Goal: Transaction & Acquisition: Book appointment/travel/reservation

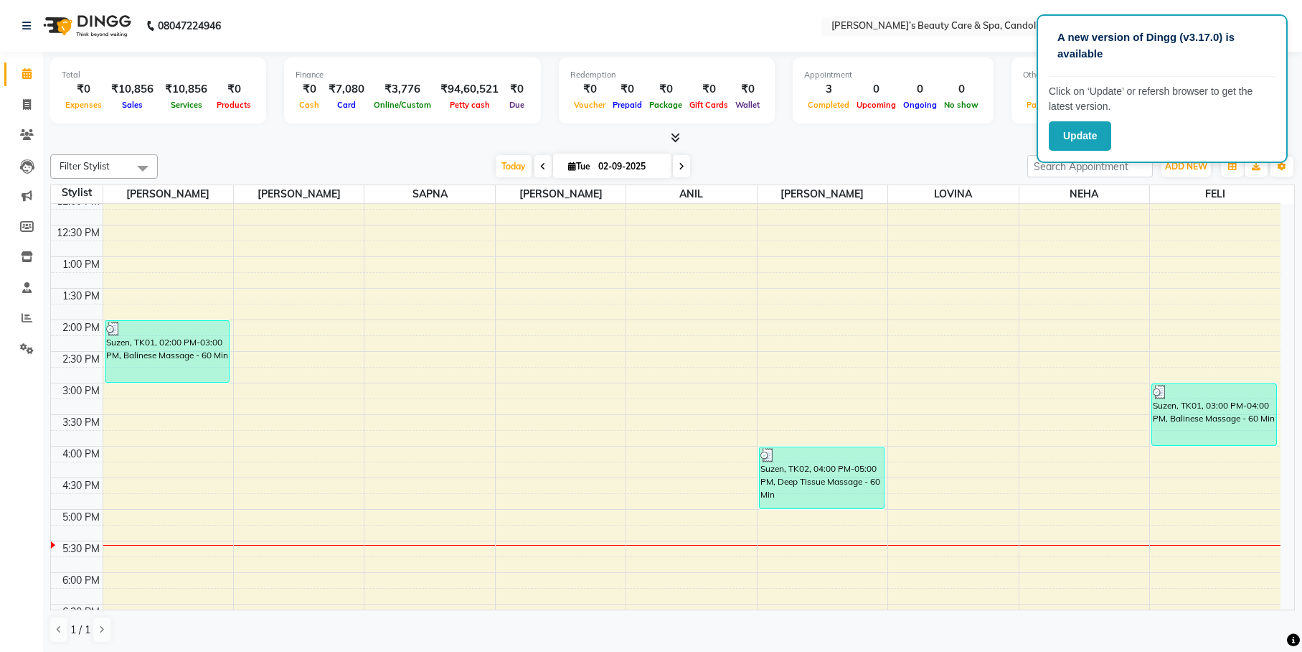
scroll to position [269, 0]
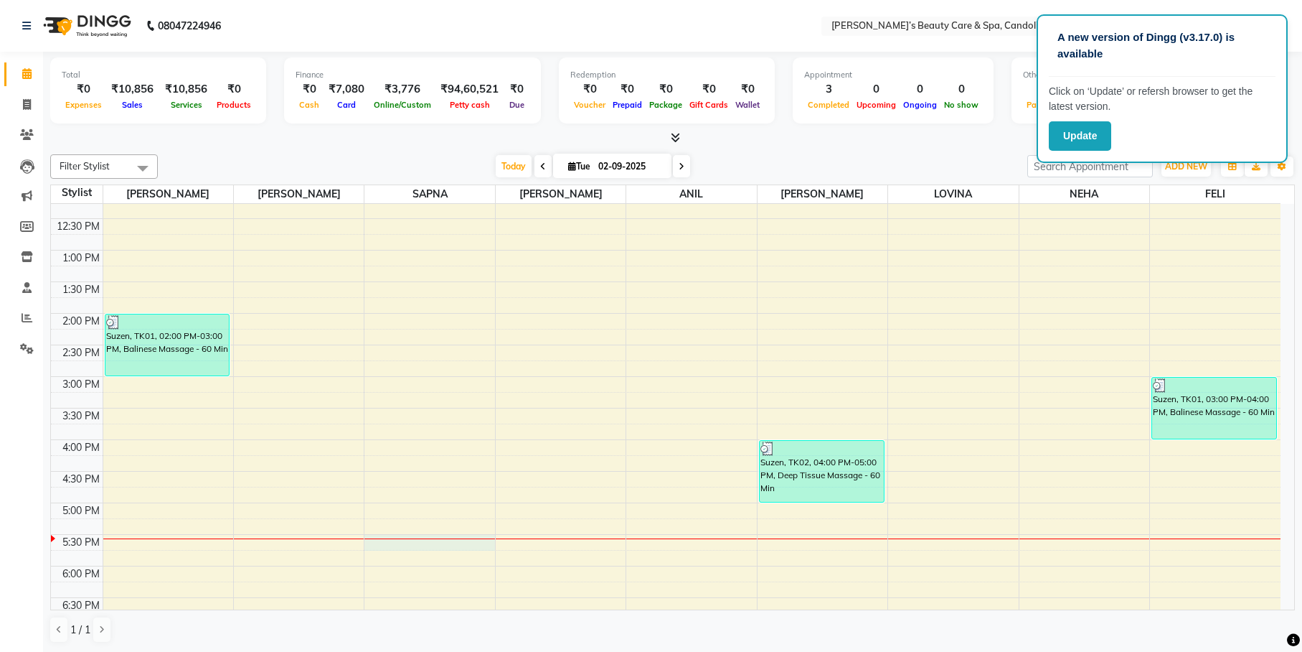
click at [451, 540] on div "8:00 AM 8:30 AM 9:00 AM 9:30 AM 10:00 AM 10:30 AM 11:00 AM 11:30 AM 12:00 PM 12…" at bounding box center [666, 345] width 1230 height 820
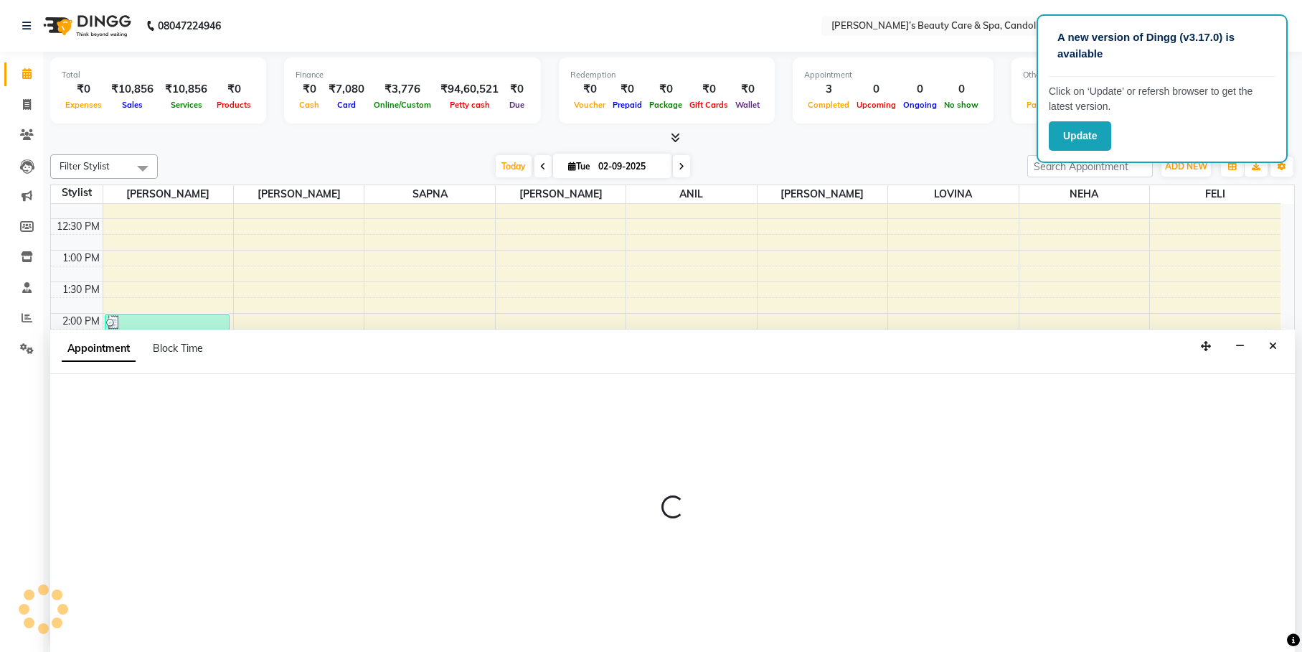
scroll to position [1, 0]
select select "43922"
select select "1050"
select select "tentative"
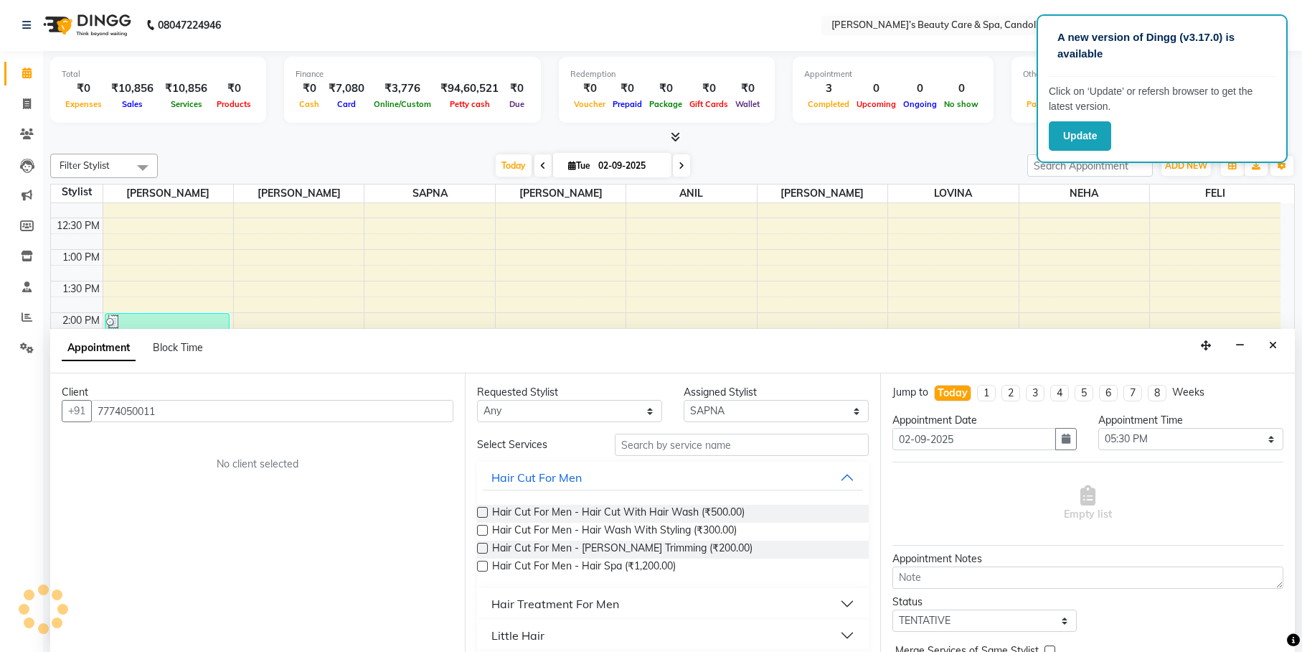
type input "7774050011"
click at [659, 448] on input "text" at bounding box center [742, 444] width 254 height 22
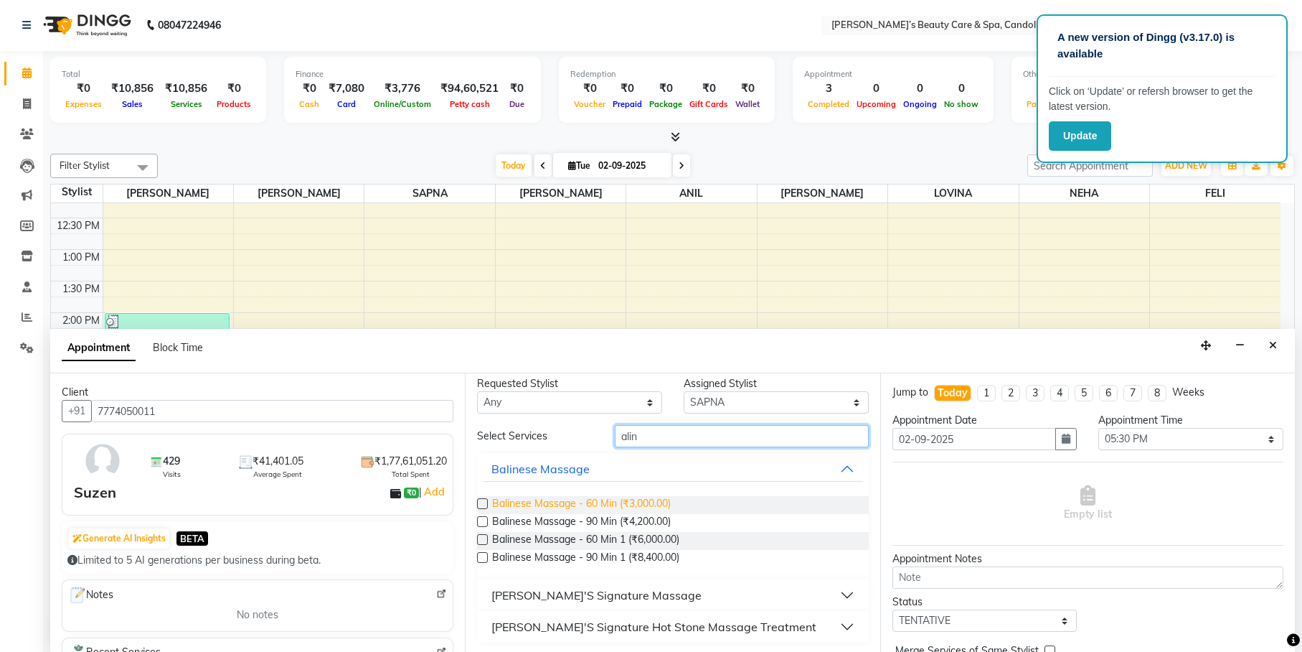
scroll to position [11, 0]
type input "alin"
click at [695, 583] on button "[PERSON_NAME]'S Signature Massage" at bounding box center [673, 593] width 380 height 26
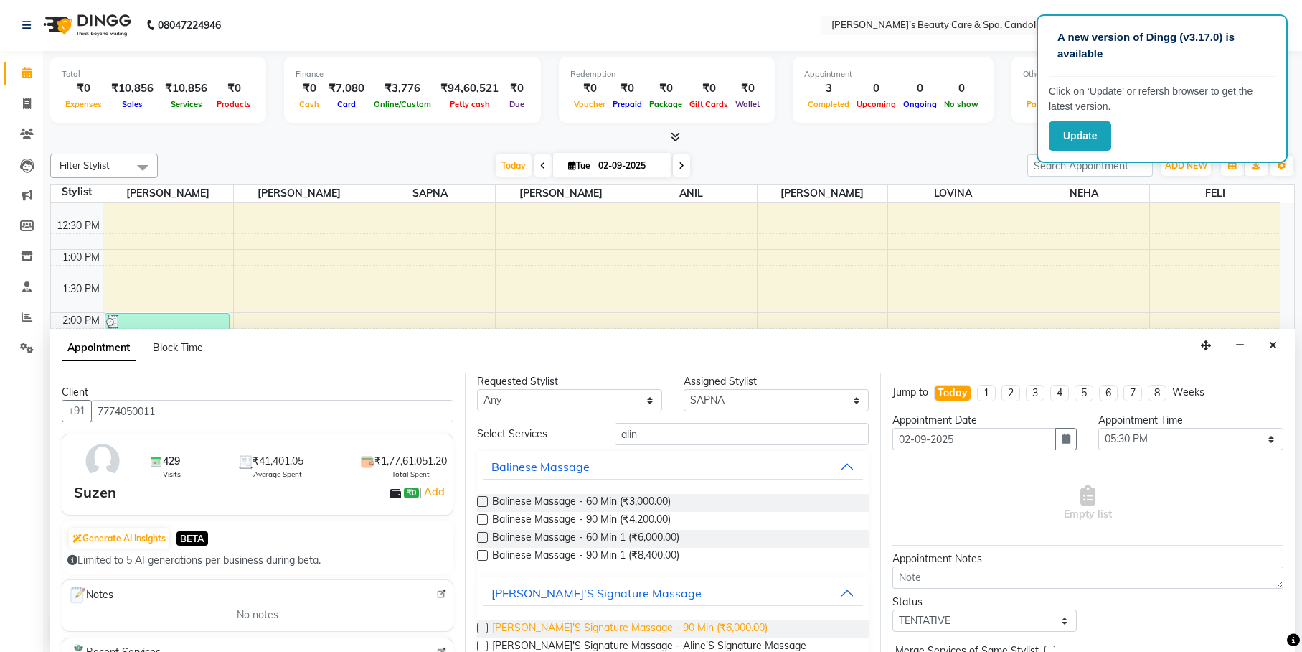
click at [673, 628] on span "[PERSON_NAME]'S Signature Massage - 90 Min (₹6,000.00)" at bounding box center [630, 629] width 276 height 18
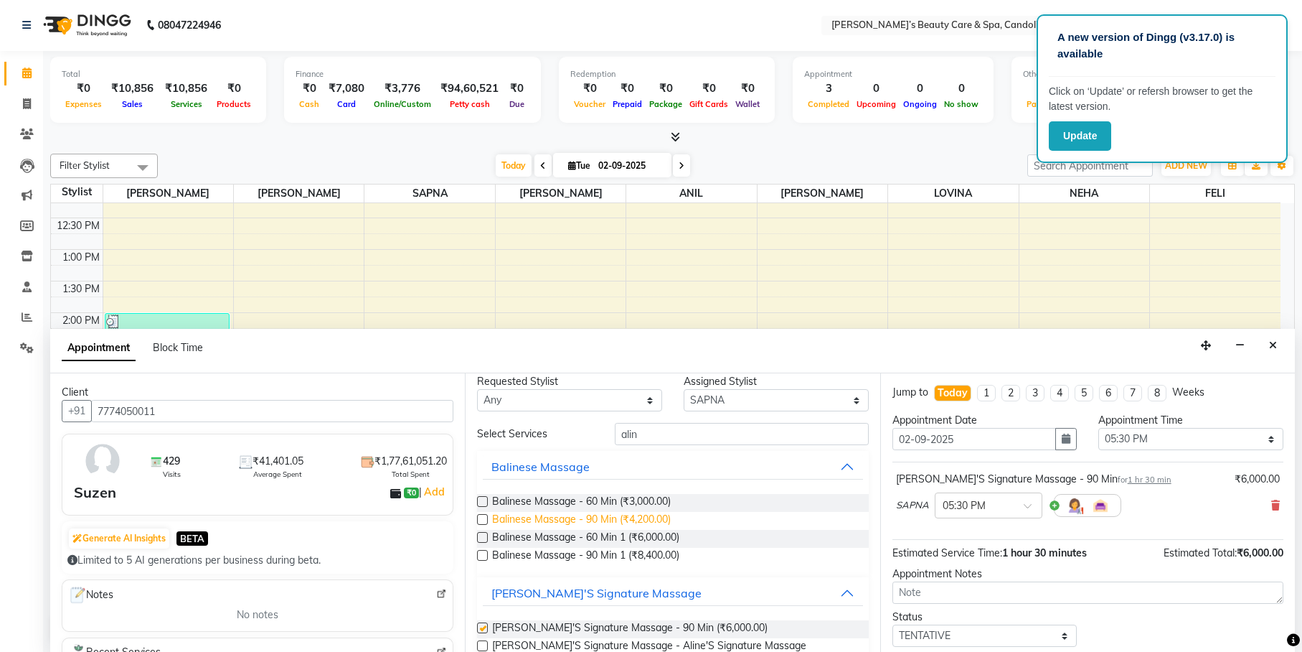
checkbox input "false"
click at [708, 395] on select "Select [PERSON_NAME] [PERSON_NAME] [PERSON_NAME] NEHA [PERSON_NAME] [PERSON_NAM…" at bounding box center [776, 400] width 185 height 22
select select "43921"
click at [684, 400] on select "Select [PERSON_NAME] [PERSON_NAME] [PERSON_NAME] NEHA [PERSON_NAME] [PERSON_NAM…" at bounding box center [776, 400] width 185 height 22
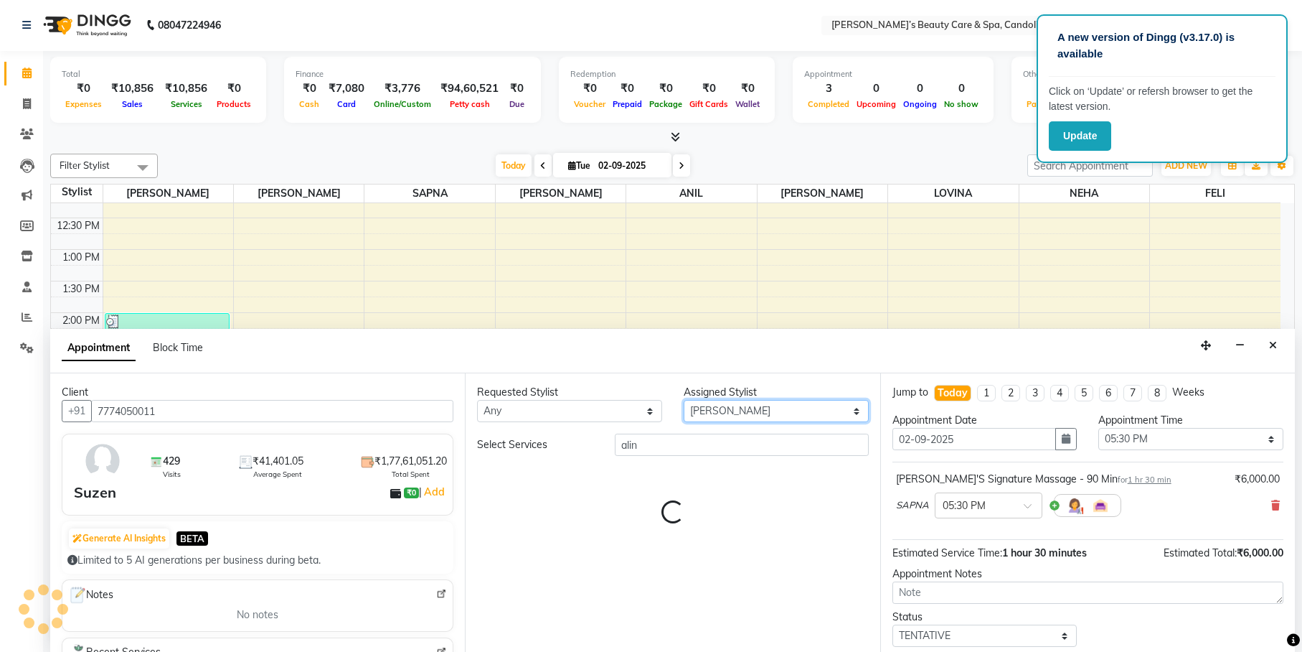
scroll to position [0, 0]
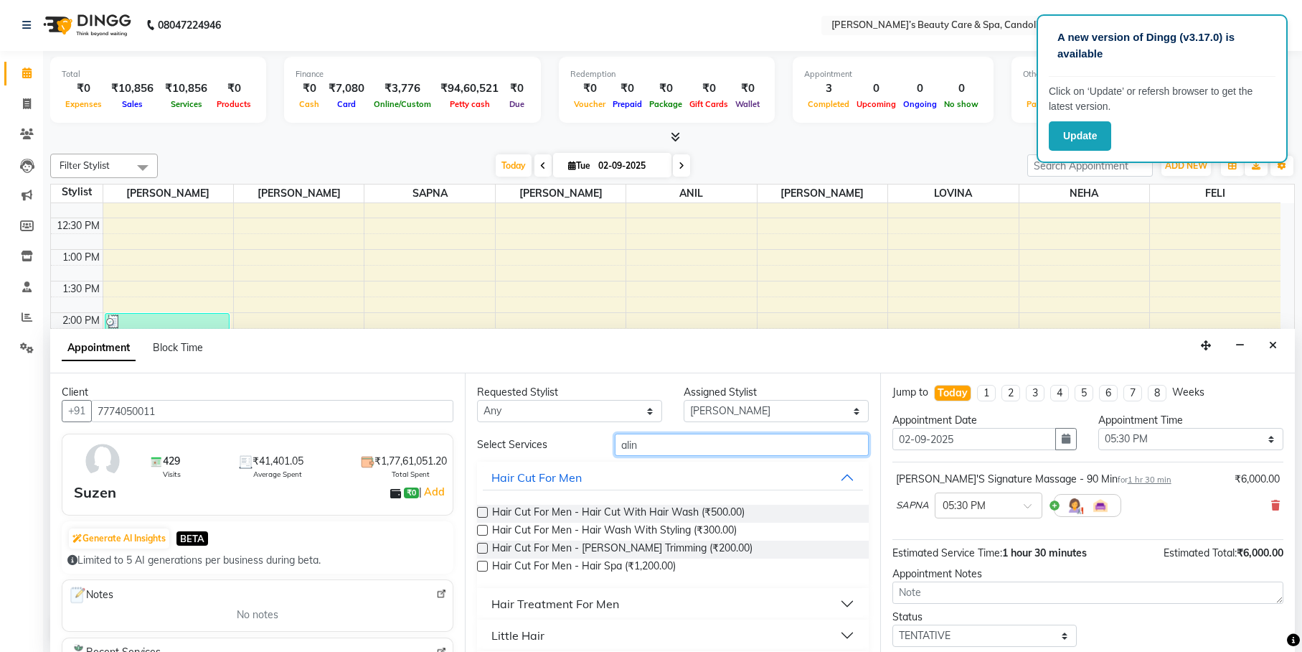
click at [677, 439] on input "alin" at bounding box center [742, 444] width 254 height 22
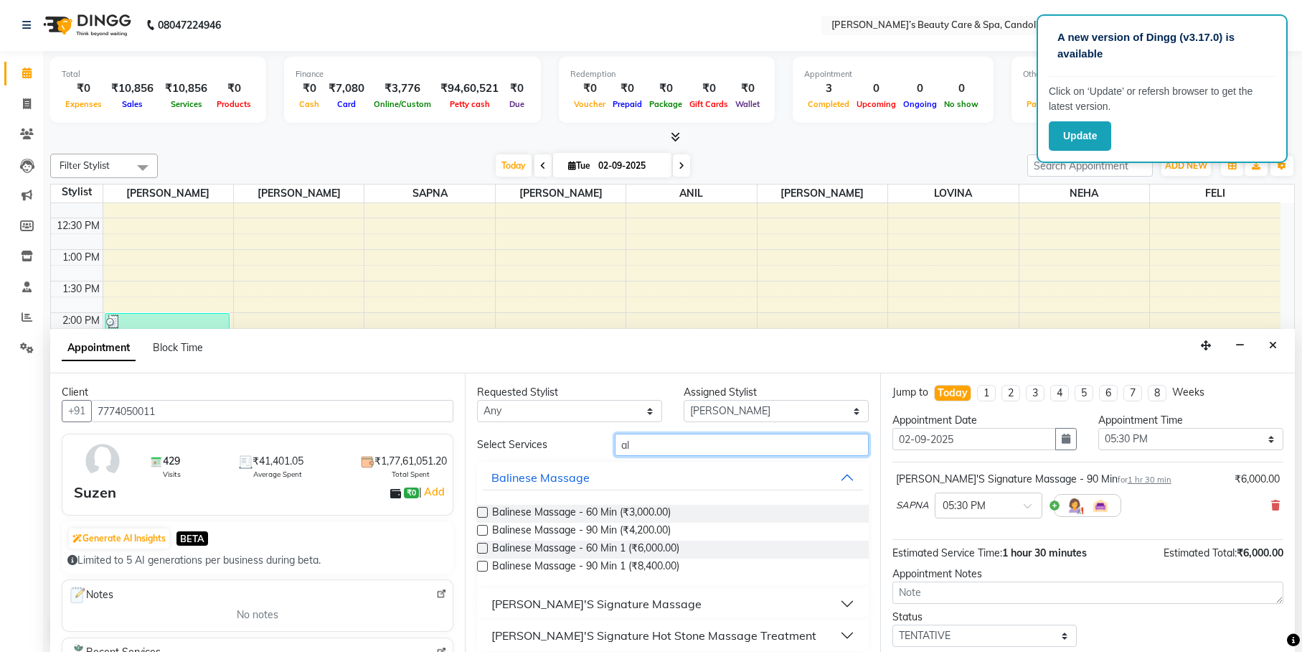
type input "a"
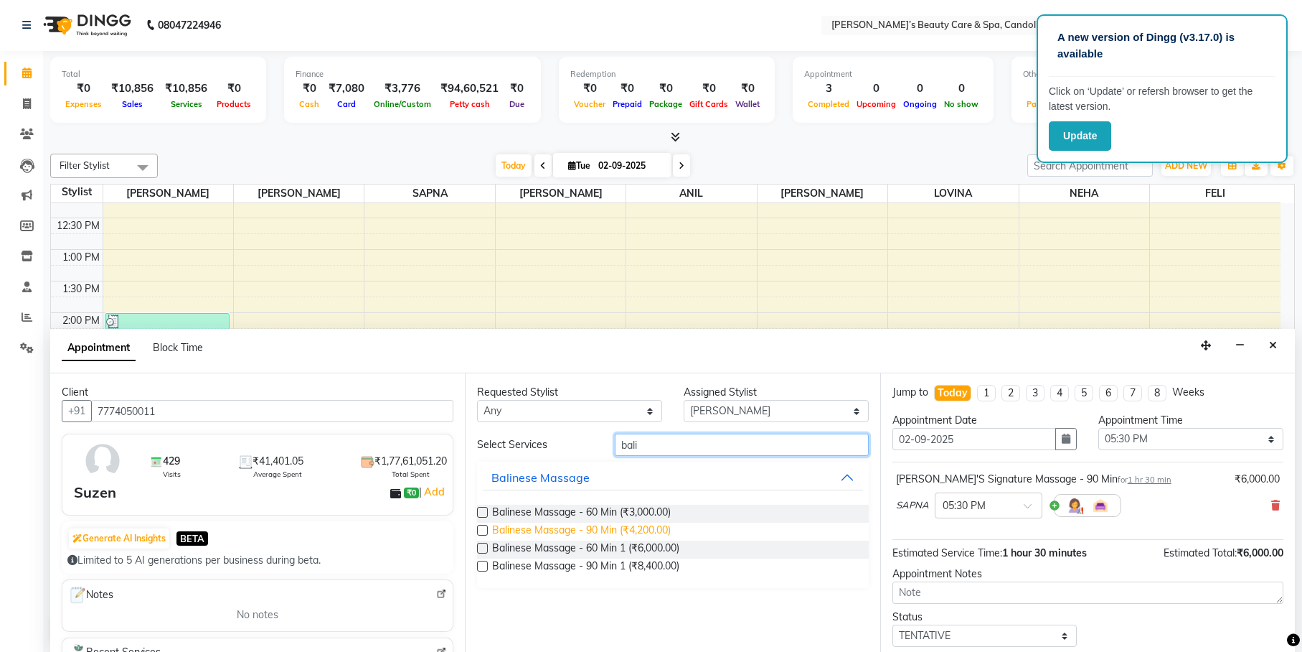
type input "bali"
click at [671, 525] on span "Balinese Massage - 90 Min (₹4,200.00)" at bounding box center [581, 531] width 179 height 18
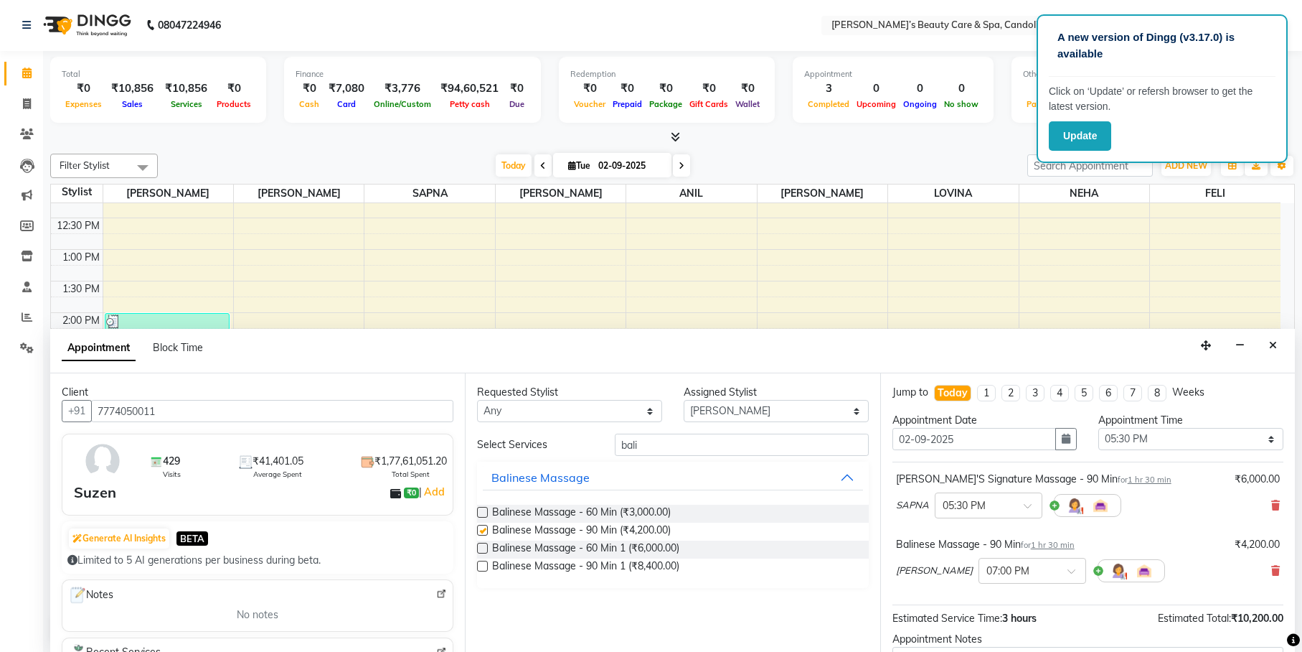
checkbox input "false"
click at [718, 408] on select "Select [PERSON_NAME] [PERSON_NAME] [PERSON_NAME] NEHA [PERSON_NAME] [PERSON_NAM…" at bounding box center [776, 411] width 185 height 22
select select "43936"
click at [684, 400] on select "Select [PERSON_NAME] [PERSON_NAME] [PERSON_NAME] NEHA [PERSON_NAME] [PERSON_NAM…" at bounding box center [776, 411] width 185 height 22
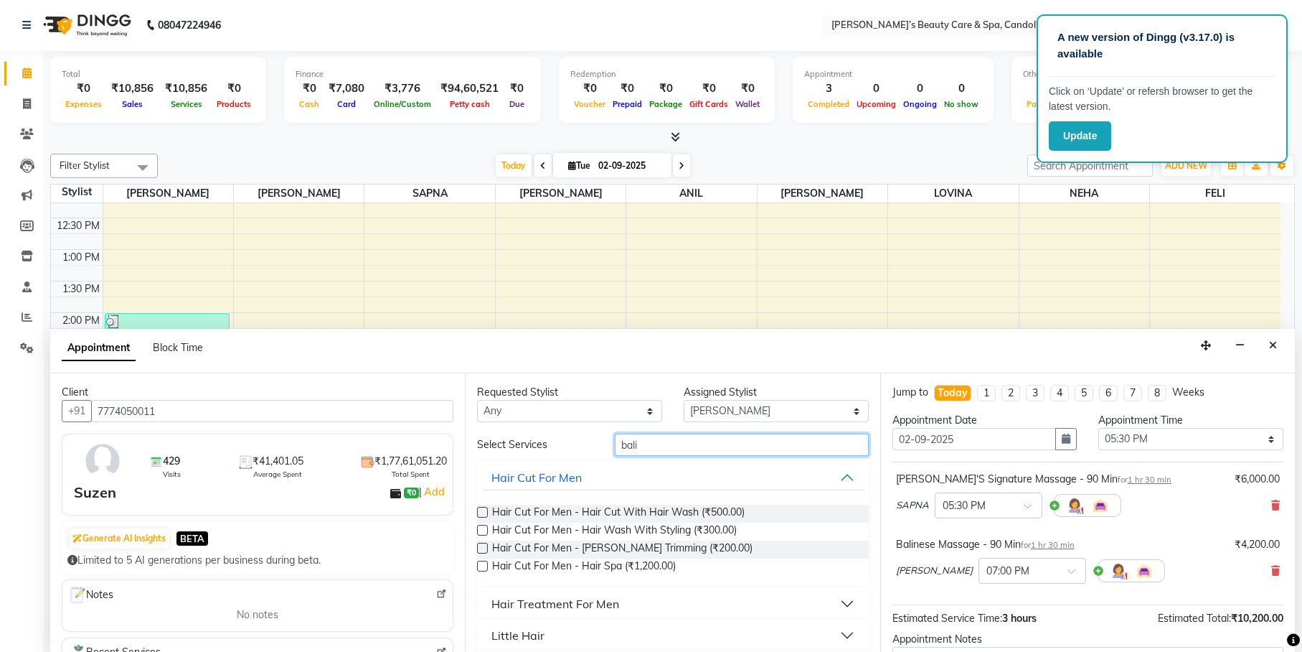
click at [686, 448] on input "bali" at bounding box center [742, 444] width 254 height 22
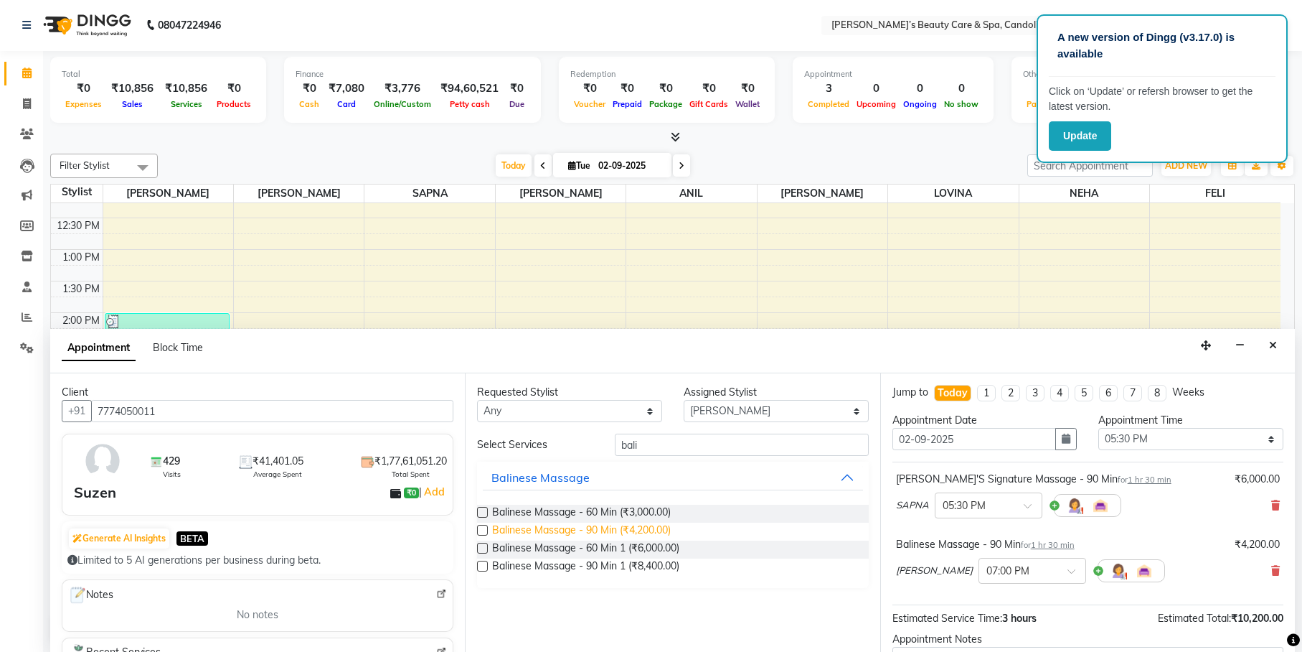
click at [662, 525] on span "Balinese Massage - 90 Min (₹4,200.00)" at bounding box center [581, 531] width 179 height 18
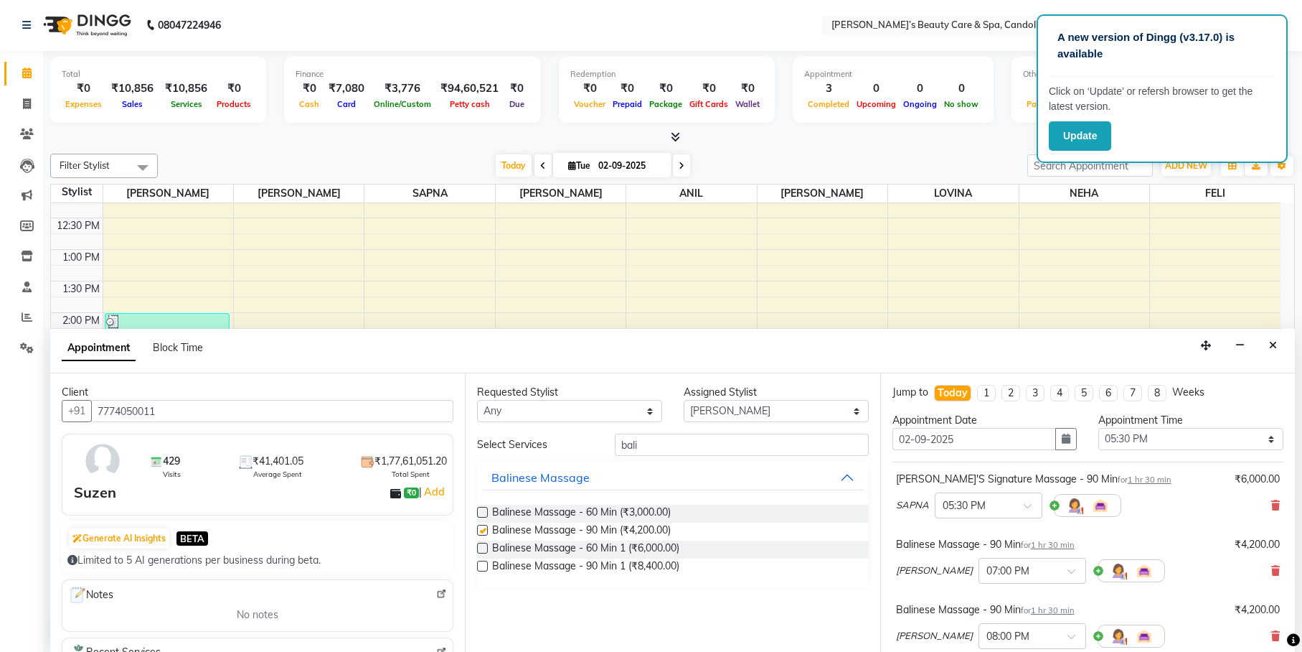
checkbox input "false"
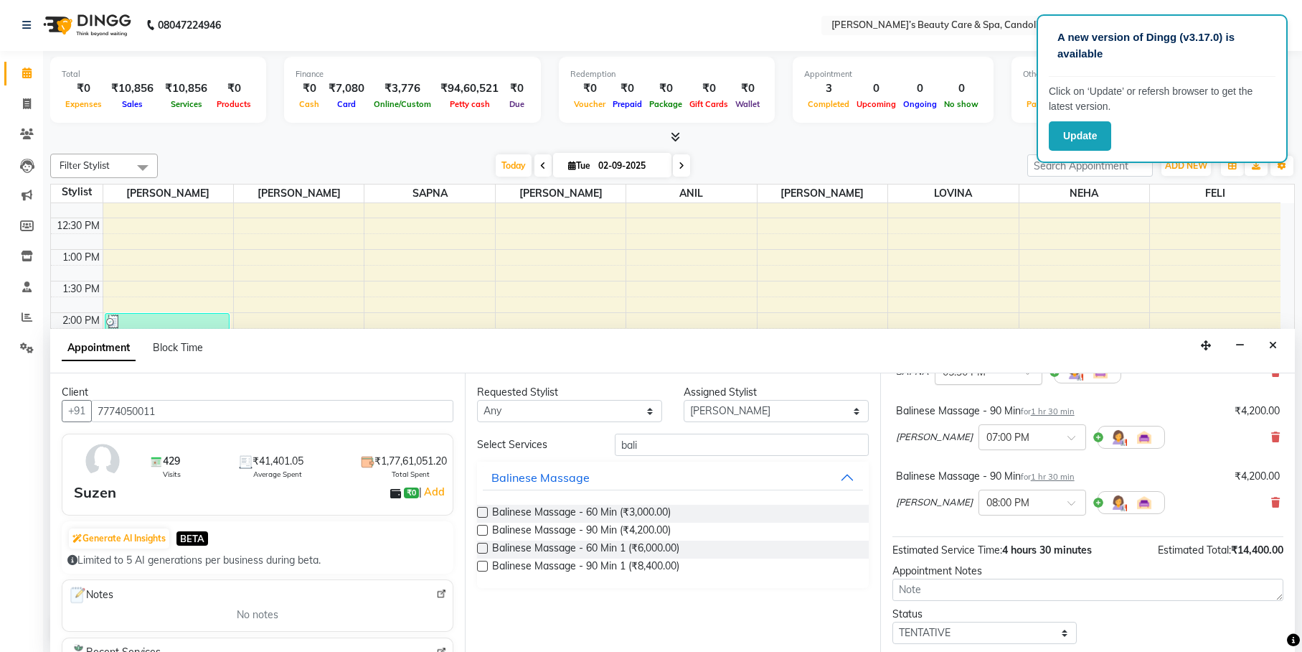
scroll to position [179, 0]
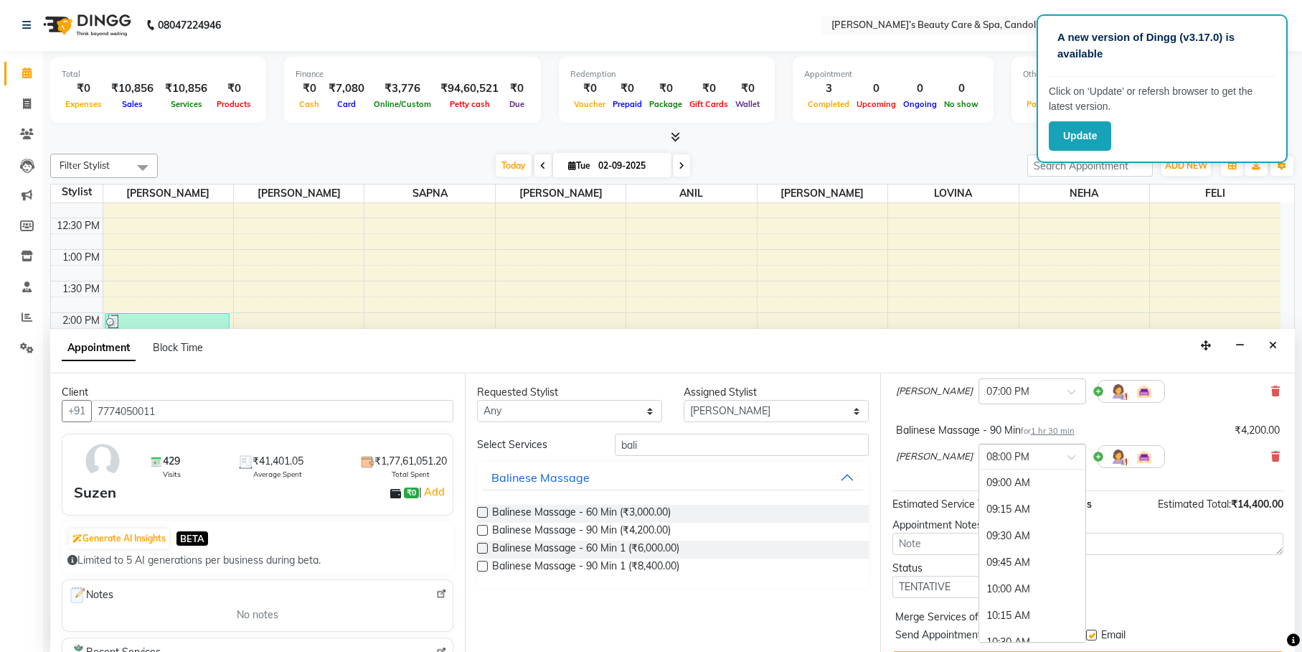
click at [1010, 453] on input "text" at bounding box center [1018, 455] width 63 height 15
click at [979, 528] on div "06:15 PM" at bounding box center [1032, 530] width 106 height 27
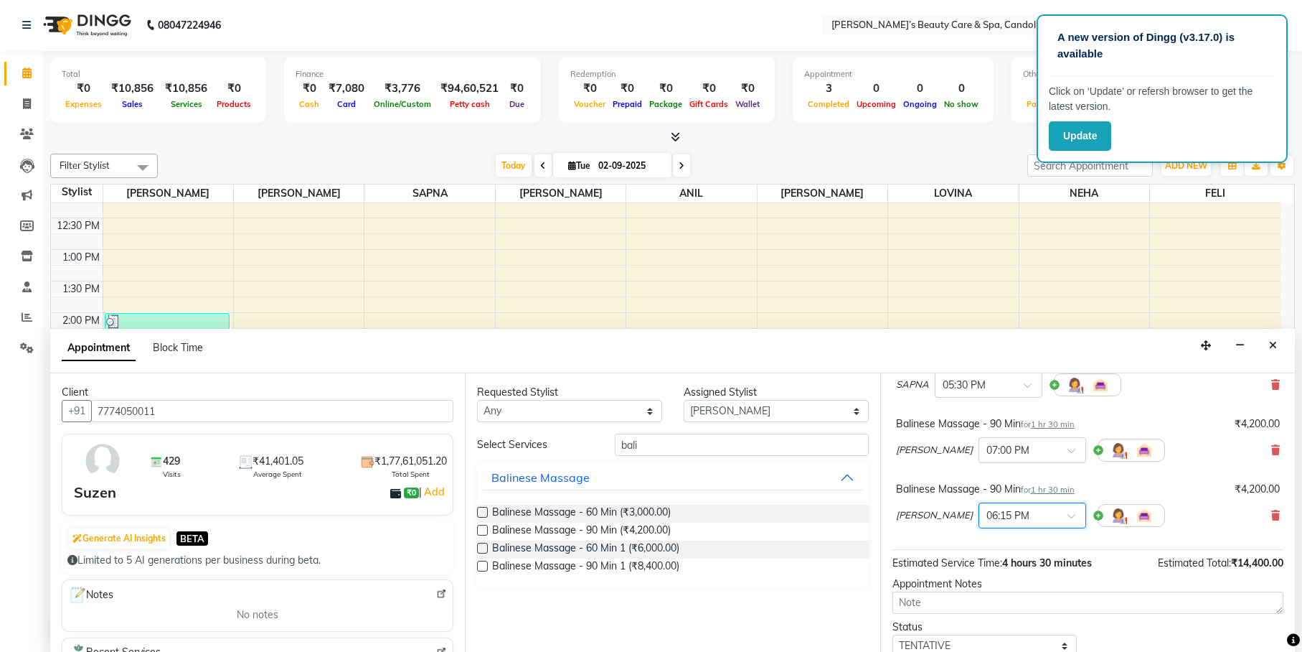
scroll to position [90, 0]
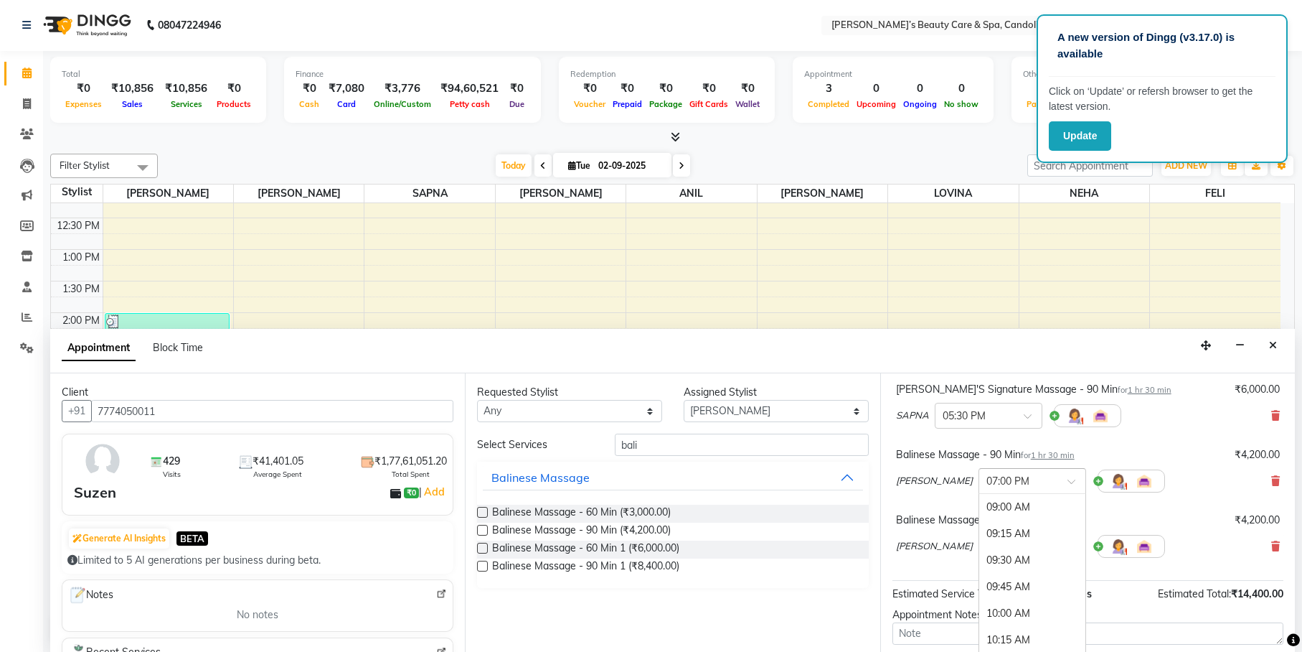
drag, startPoint x: 986, startPoint y: 484, endPoint x: 977, endPoint y: 497, distance: 15.9
click at [987, 484] on input "text" at bounding box center [1018, 479] width 63 height 15
click at [979, 555] on div "06:15 PM" at bounding box center [1032, 555] width 106 height 27
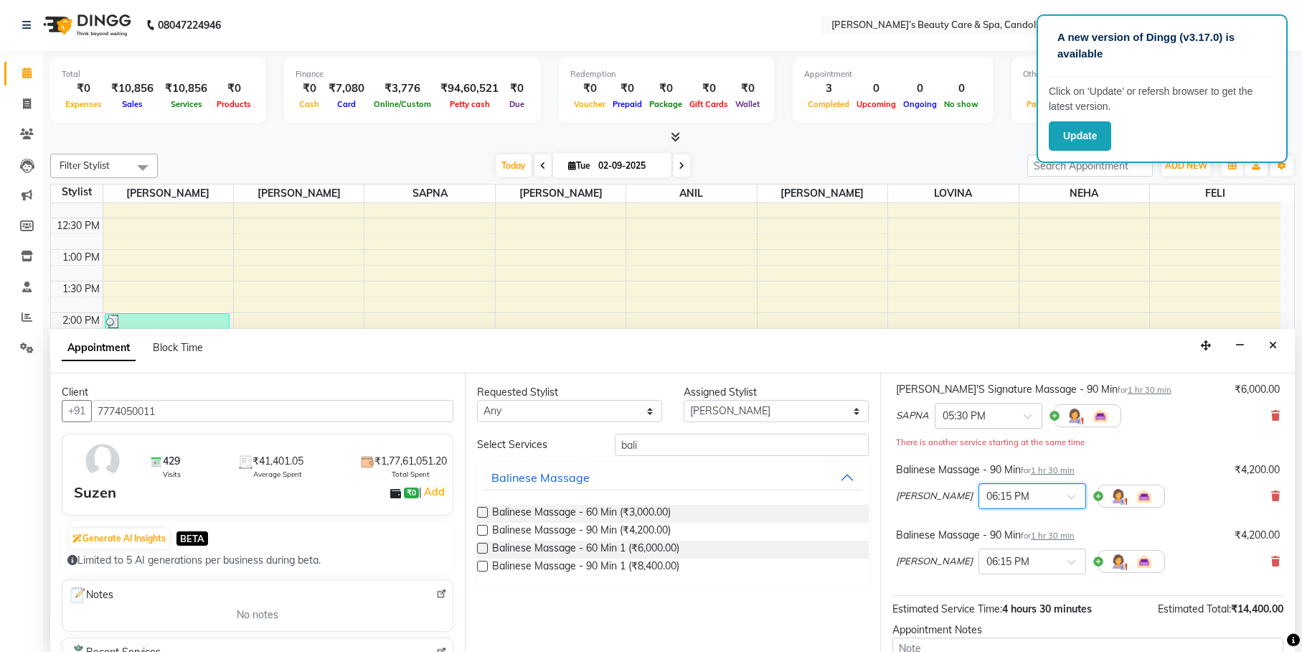
click at [979, 409] on input "text" at bounding box center [974, 414] width 63 height 15
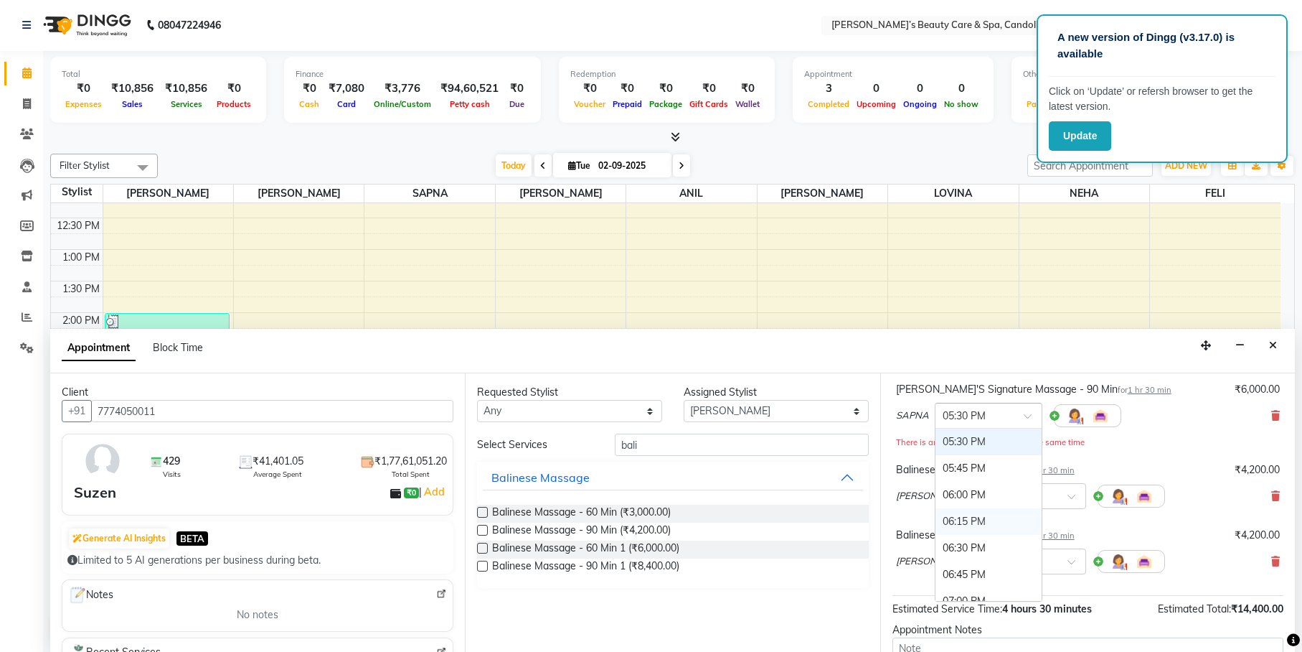
click at [956, 525] on div "06:15 PM" at bounding box center [989, 521] width 106 height 27
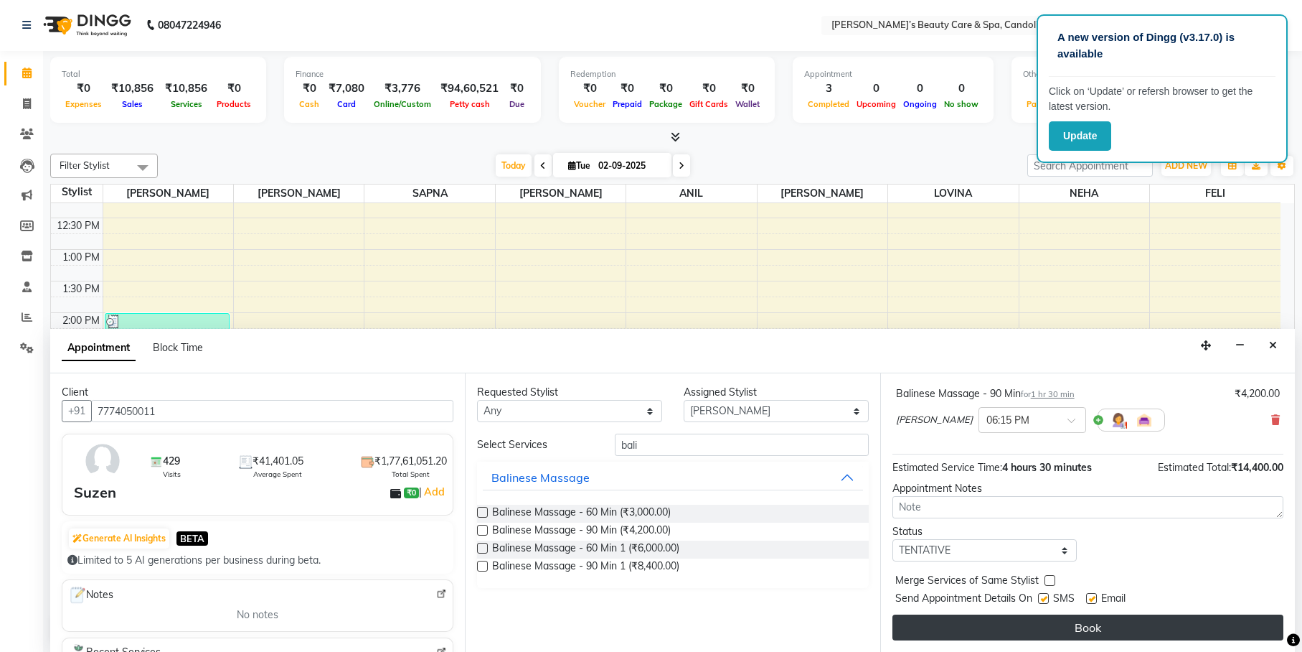
click at [1024, 614] on button "Book" at bounding box center [1088, 627] width 391 height 26
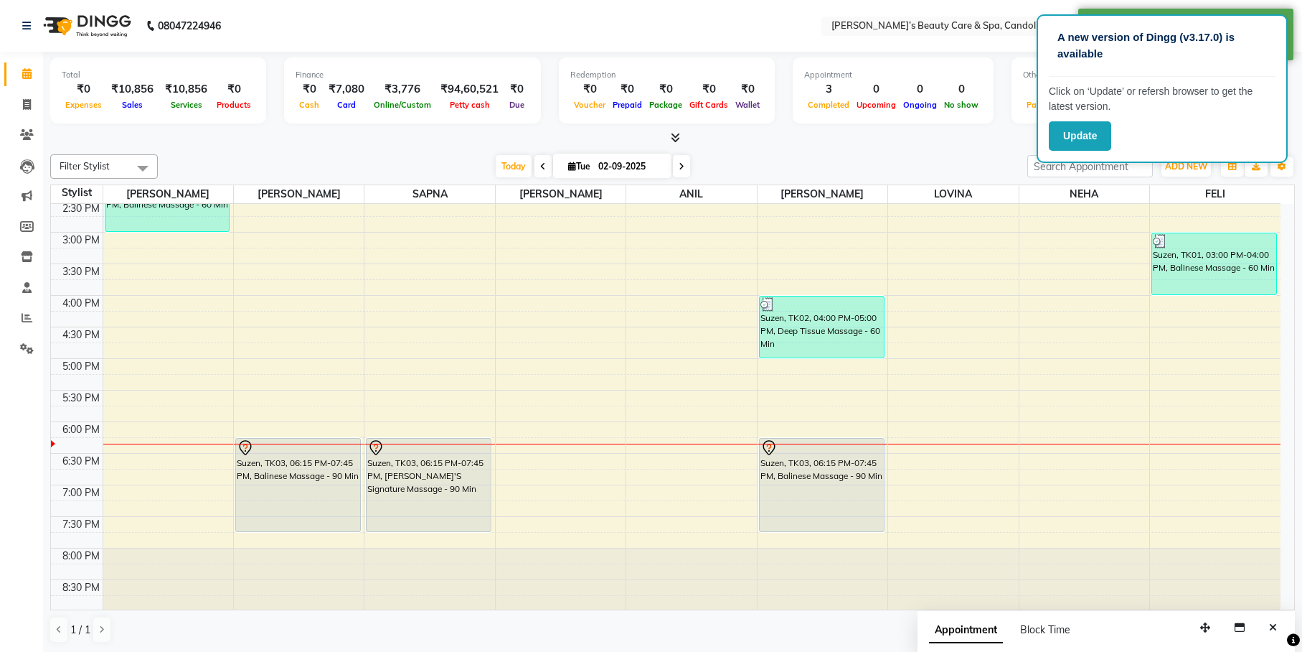
scroll to position [415, 0]
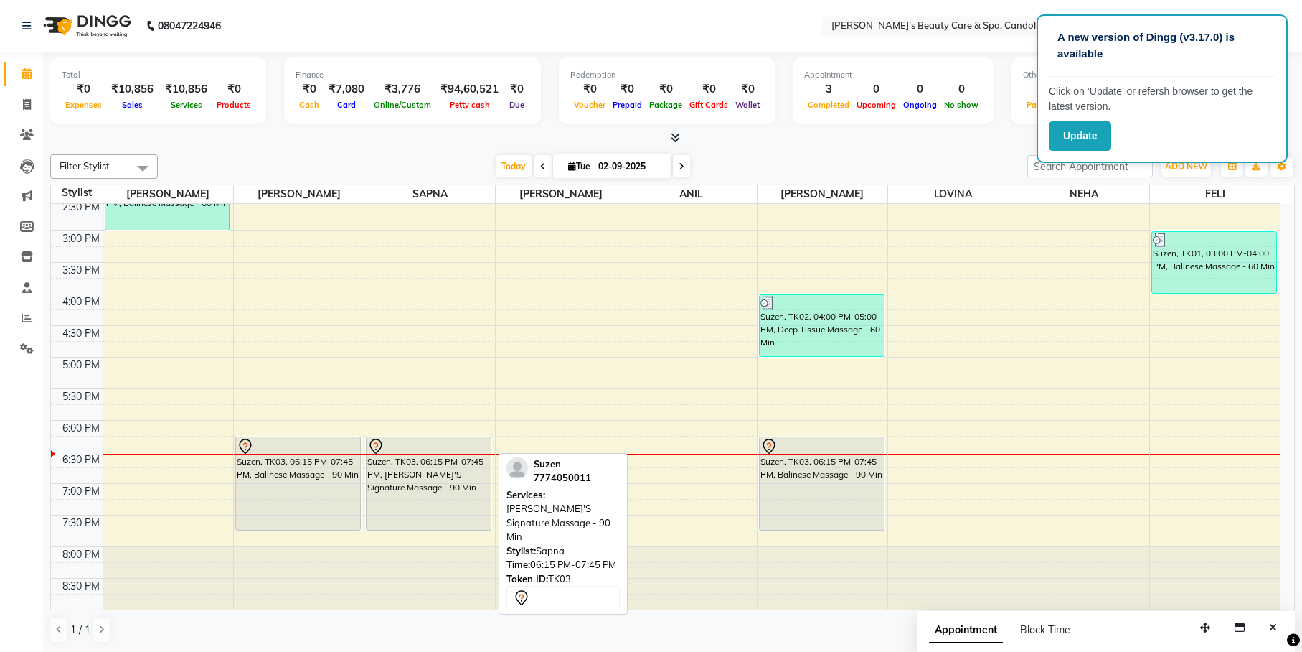
click at [447, 492] on div "Suzen, TK03, 06:15 PM-07:45 PM, [PERSON_NAME]'S Signature Massage - 90 Min" at bounding box center [429, 483] width 124 height 93
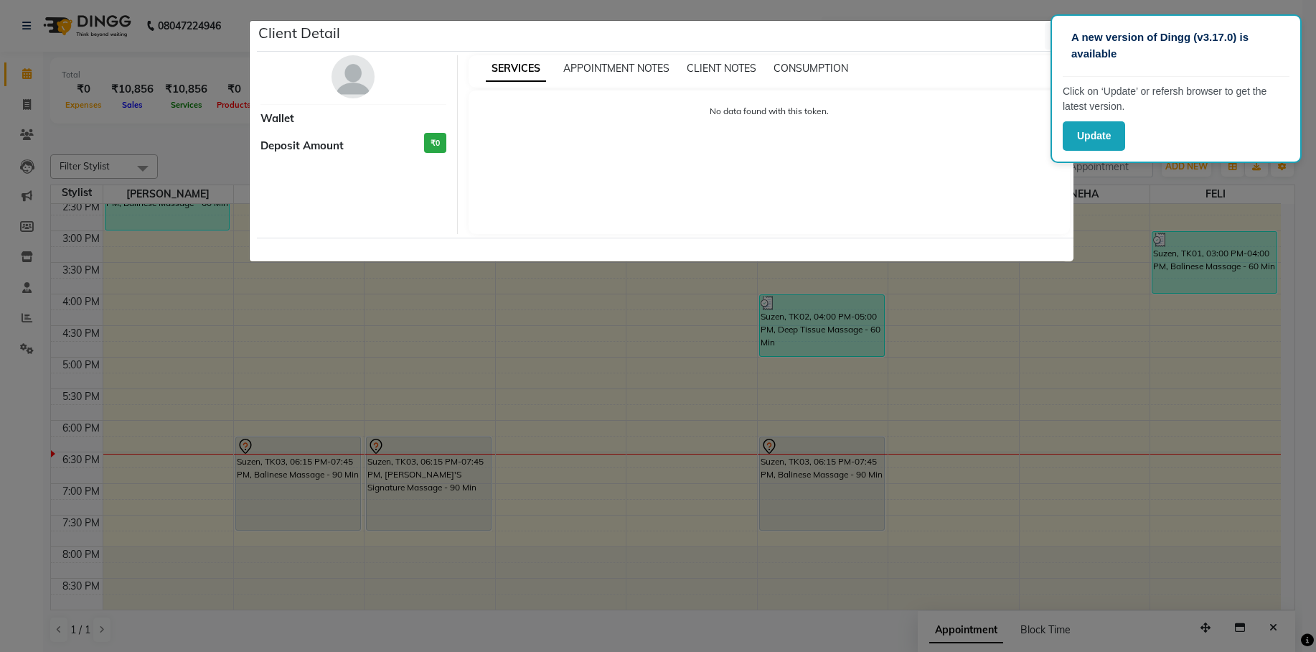
select select "7"
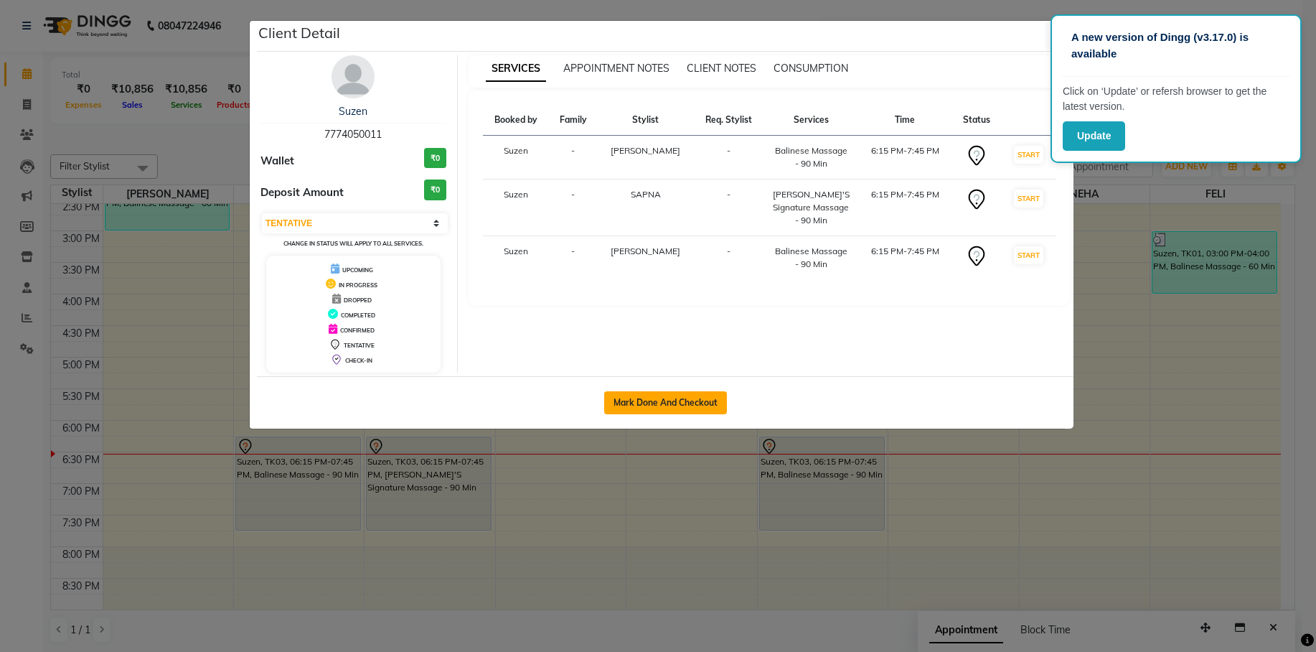
click at [660, 399] on button "Mark Done And Checkout" at bounding box center [665, 402] width 123 height 23
select select "6059"
select select "service"
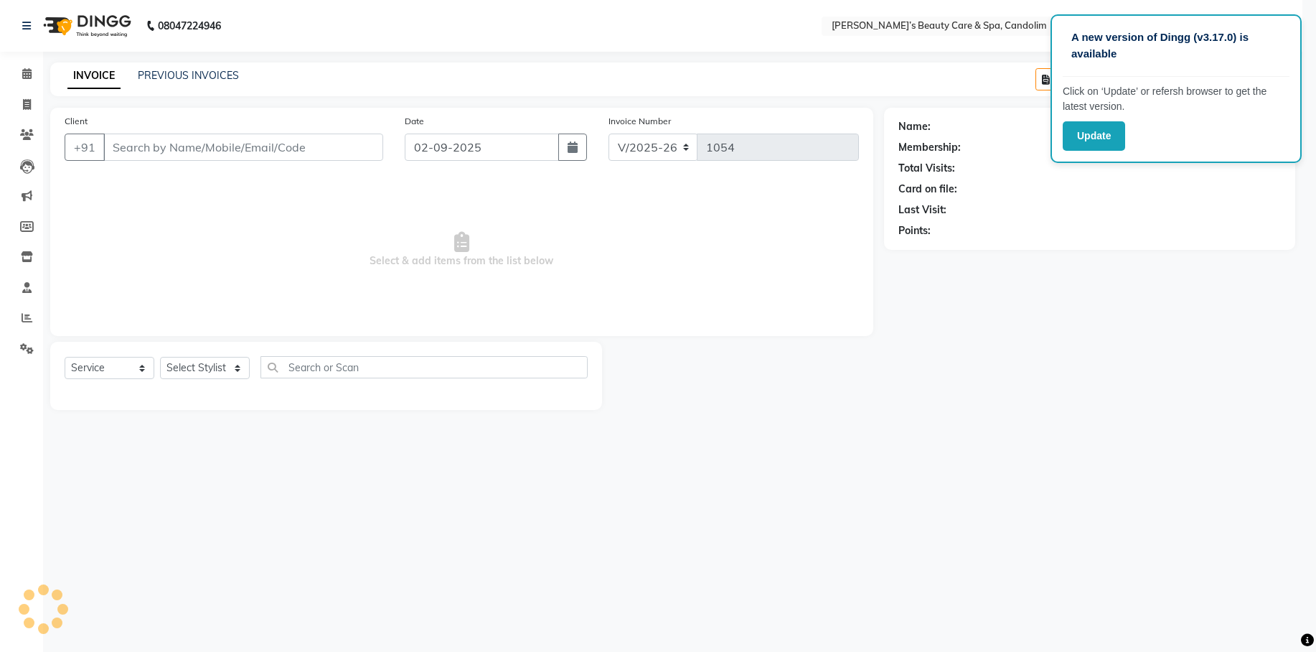
select select "3"
type input "7774050011"
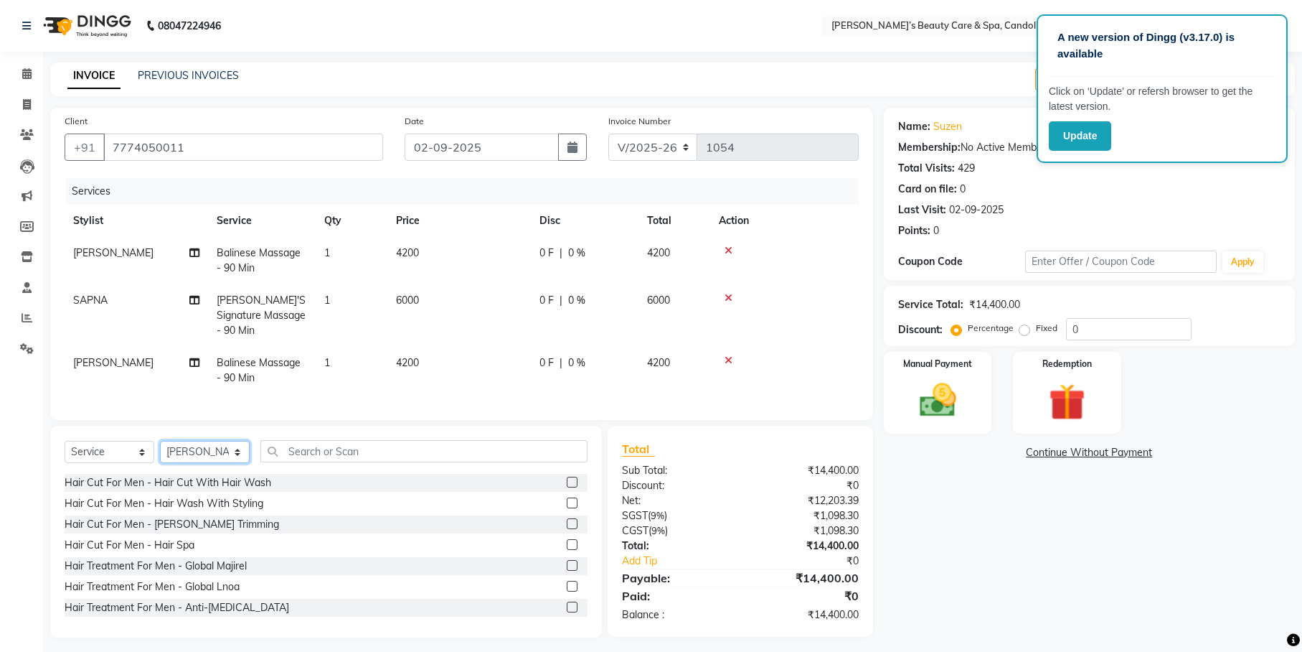
click at [207, 450] on select "Select Stylist [PERSON_NAME] [PERSON_NAME] [PERSON_NAME] NEHA [PERSON_NAME] [PE…" at bounding box center [205, 452] width 90 height 22
select select "43921"
click at [160, 441] on select "Select Stylist [PERSON_NAME] [PERSON_NAME] [PERSON_NAME] NEHA [PERSON_NAME] [PE…" at bounding box center [205, 452] width 90 height 22
drag, startPoint x: 334, startPoint y: 458, endPoint x: 326, endPoint y: 453, distance: 9.0
click at [335, 457] on input "text" at bounding box center [423, 451] width 327 height 22
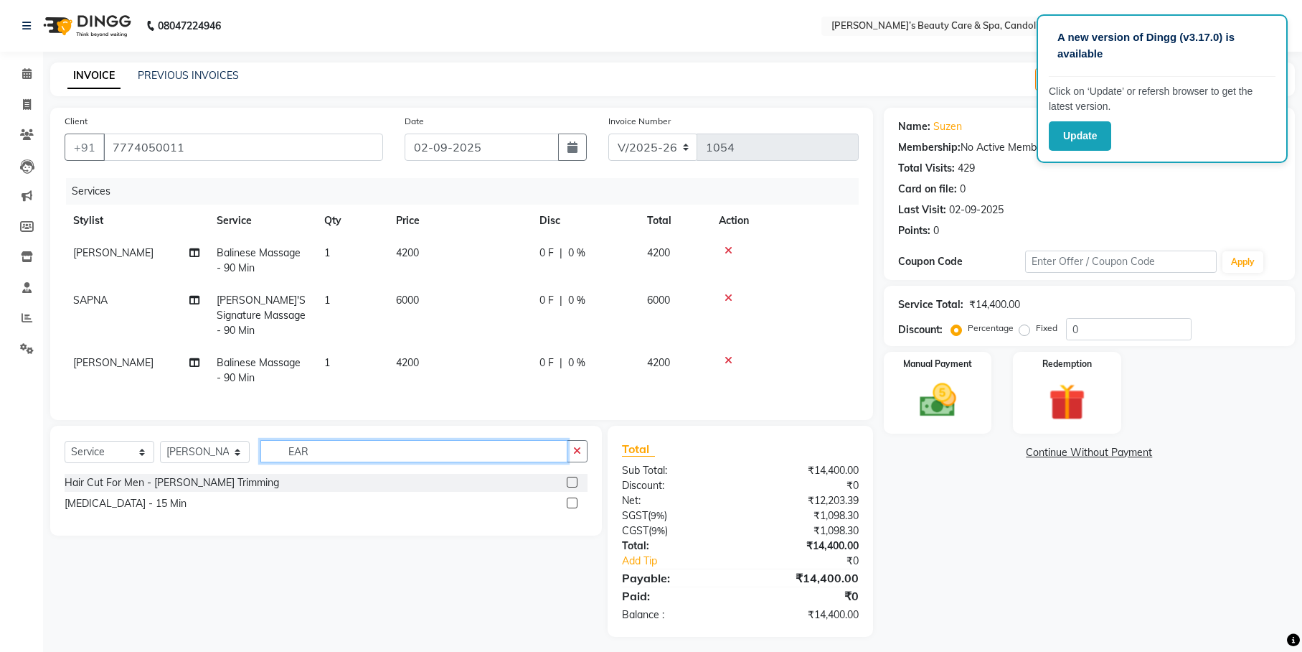
type input "EAR"
click at [225, 504] on div "[MEDICAL_DATA] - 15 Min" at bounding box center [326, 503] width 523 height 18
click at [574, 497] on label at bounding box center [572, 502] width 11 height 11
click at [574, 499] on input "checkbox" at bounding box center [571, 503] width 9 height 9
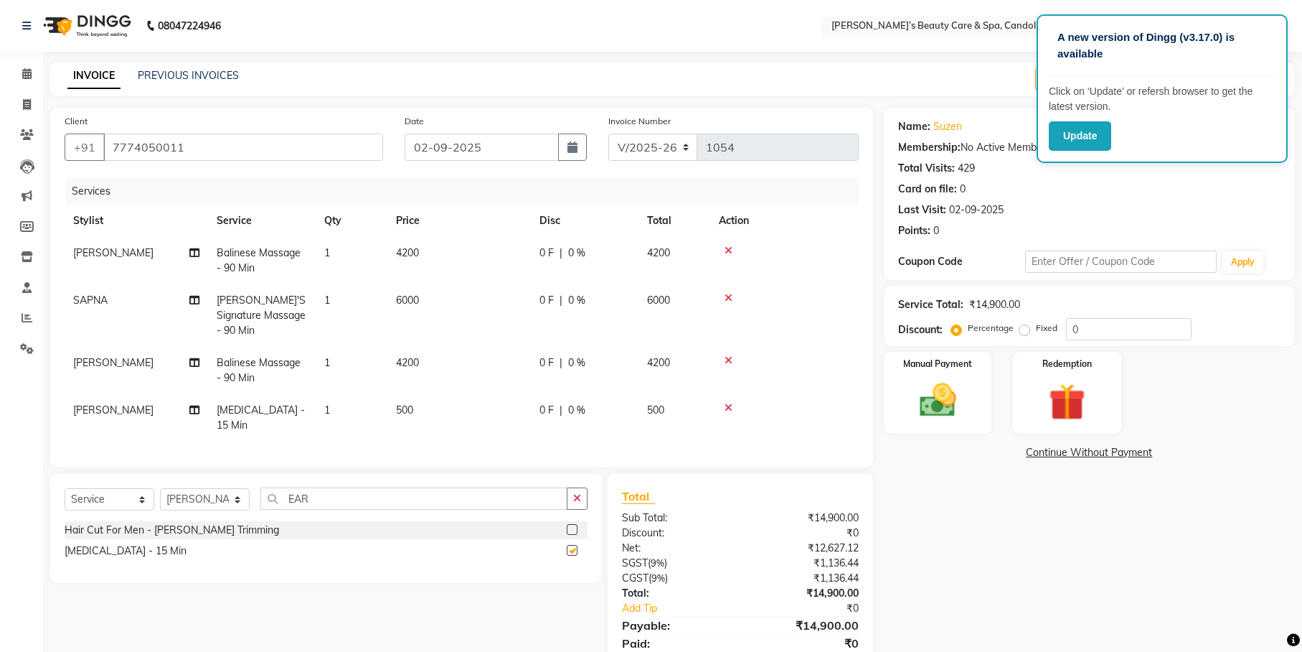
checkbox input "false"
click at [447, 288] on td "6000" at bounding box center [459, 315] width 144 height 62
select select "43922"
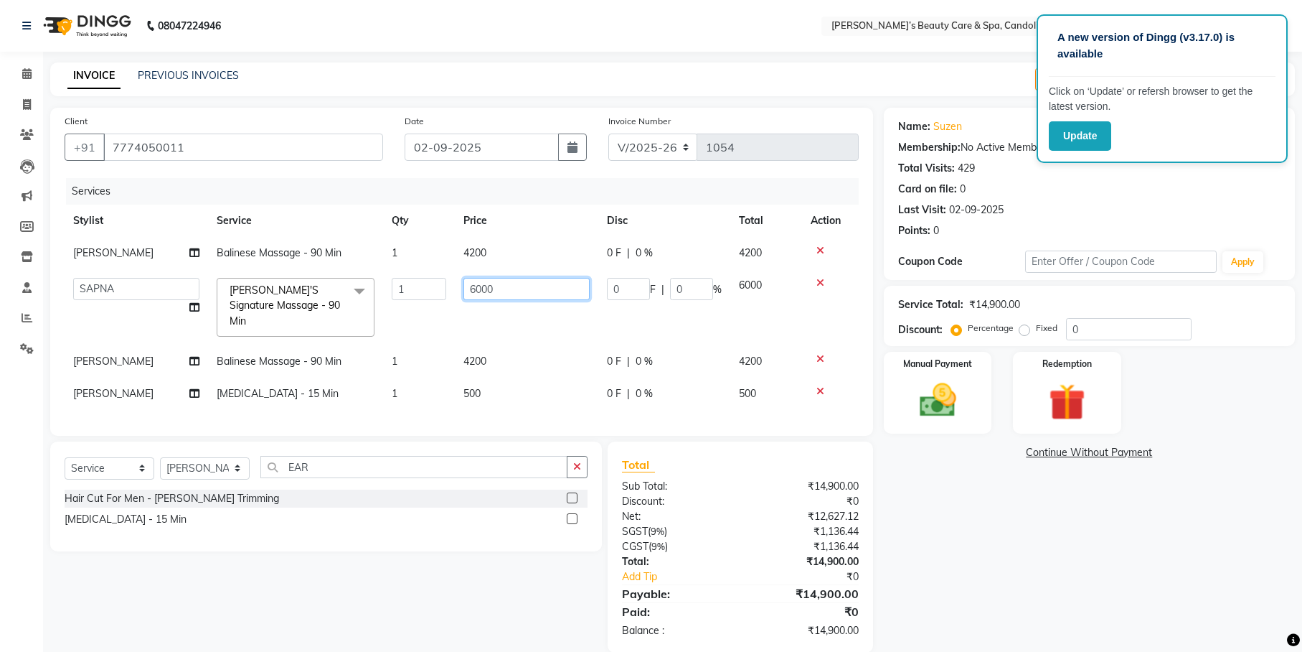
click at [508, 285] on input "6000" at bounding box center [527, 289] width 126 height 22
type input "6"
type input "7000"
click at [535, 314] on tr "[PERSON_NAME] [PERSON_NAME] [PERSON_NAME] [PERSON_NAME] [PERSON_NAME] Aline'S S…" at bounding box center [462, 307] width 794 height 76
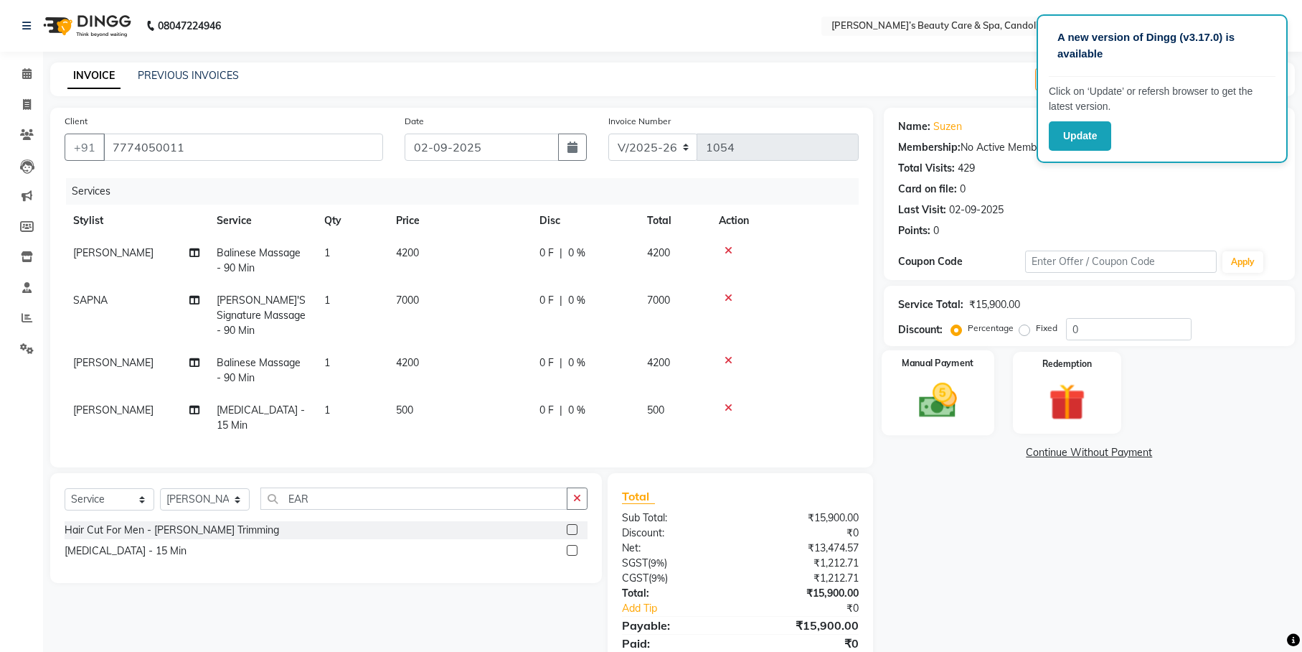
click at [941, 398] on img at bounding box center [938, 400] width 62 height 44
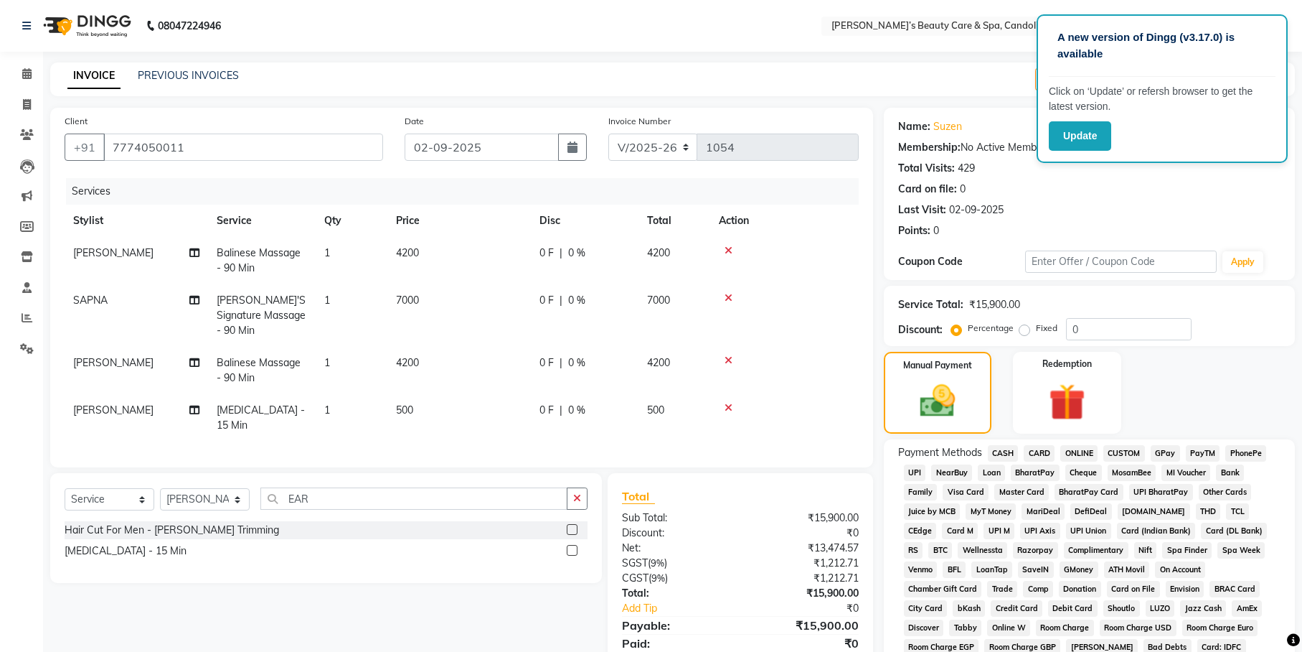
click at [1002, 453] on span "CASH" at bounding box center [1003, 453] width 31 height 17
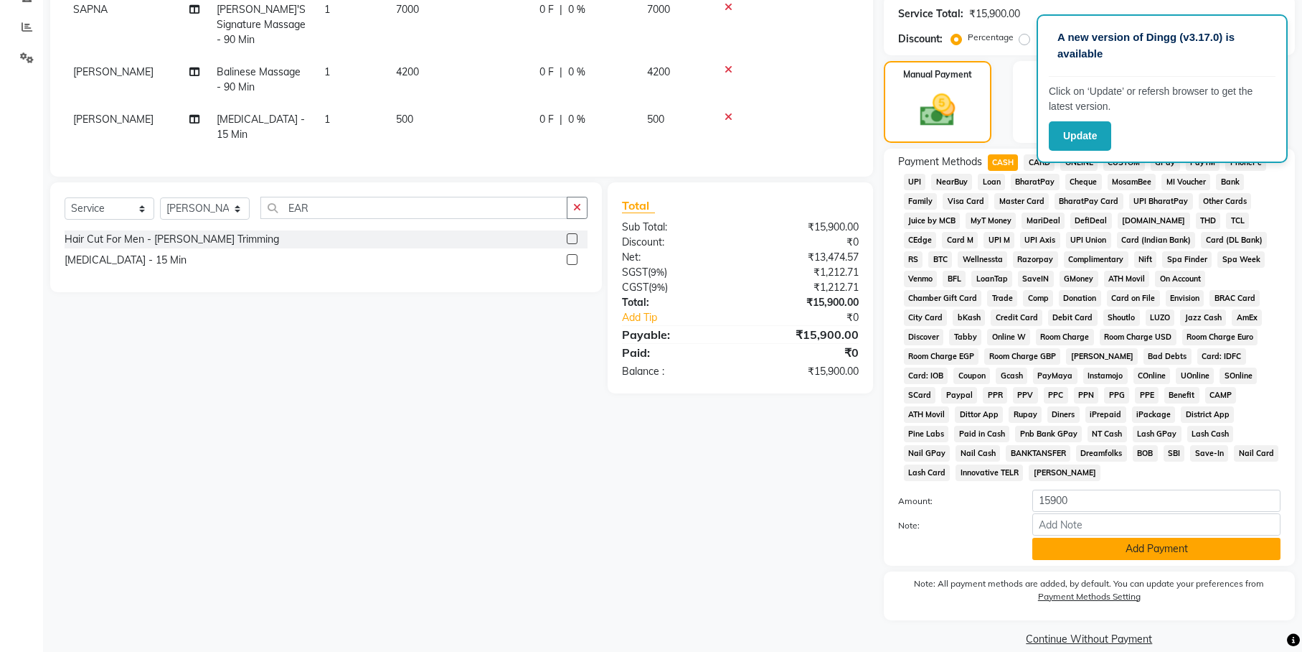
click at [1072, 537] on button "Add Payment" at bounding box center [1157, 548] width 248 height 22
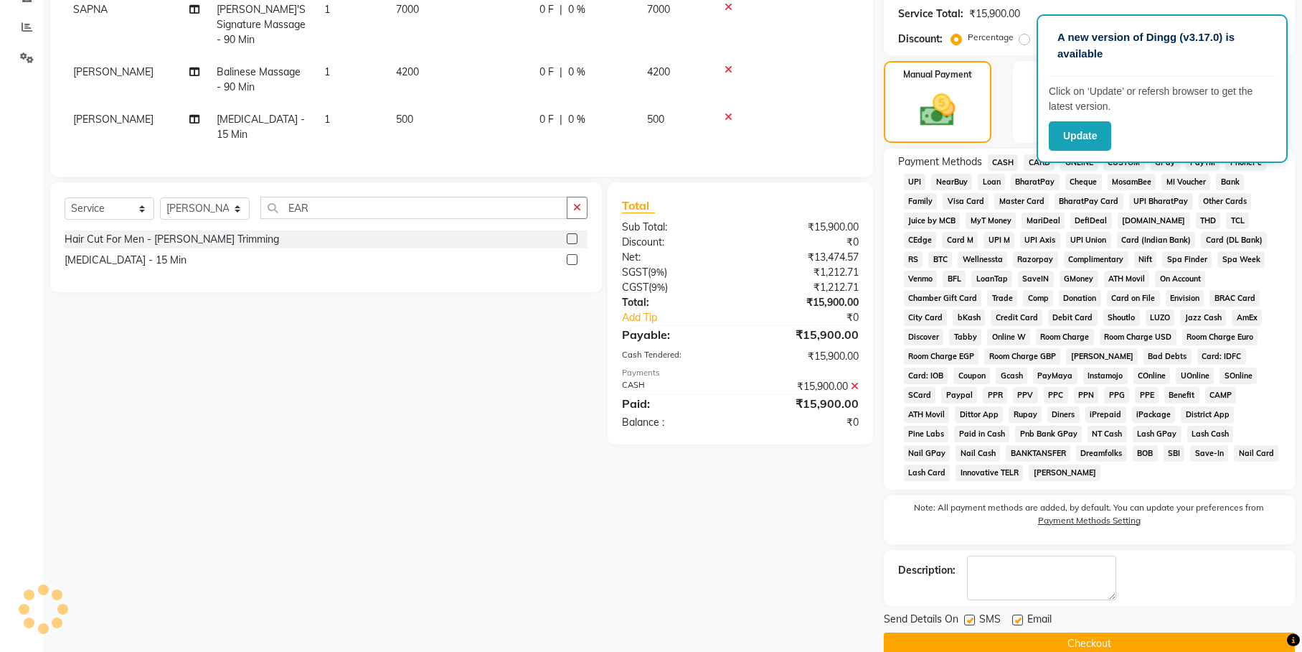
scroll to position [296, 0]
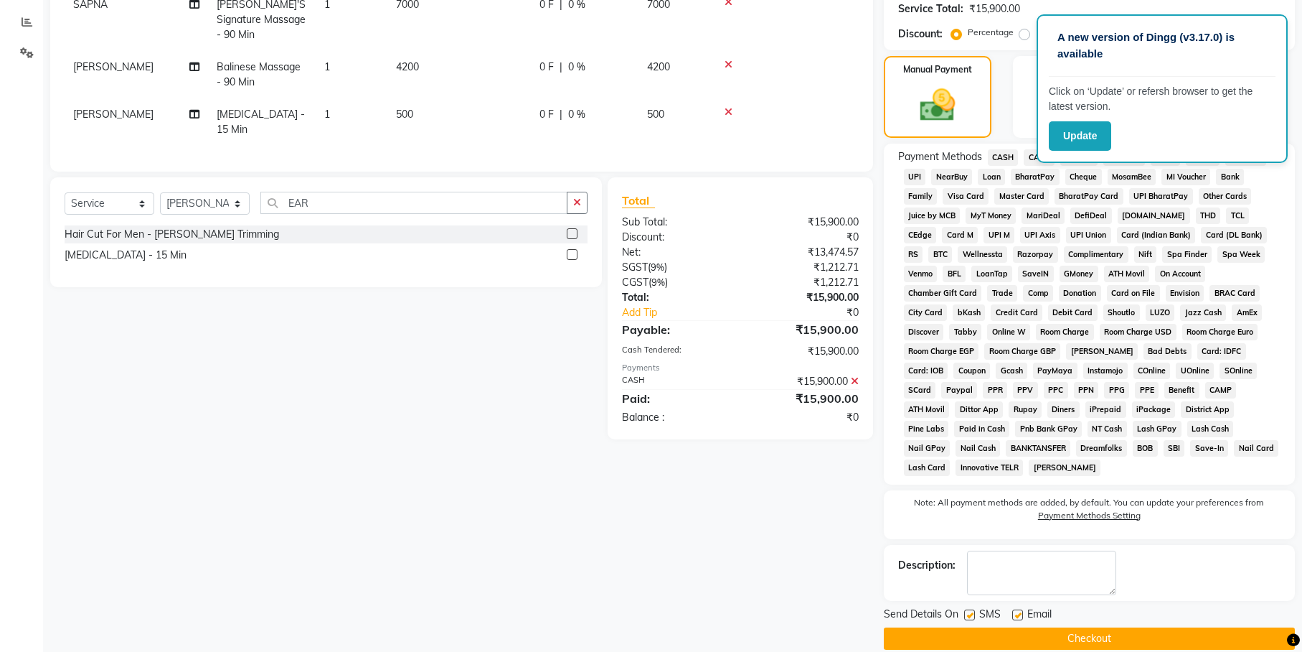
click at [1071, 627] on button "Checkout" at bounding box center [1089, 638] width 411 height 22
